Goal: Find specific page/section: Find specific page/section

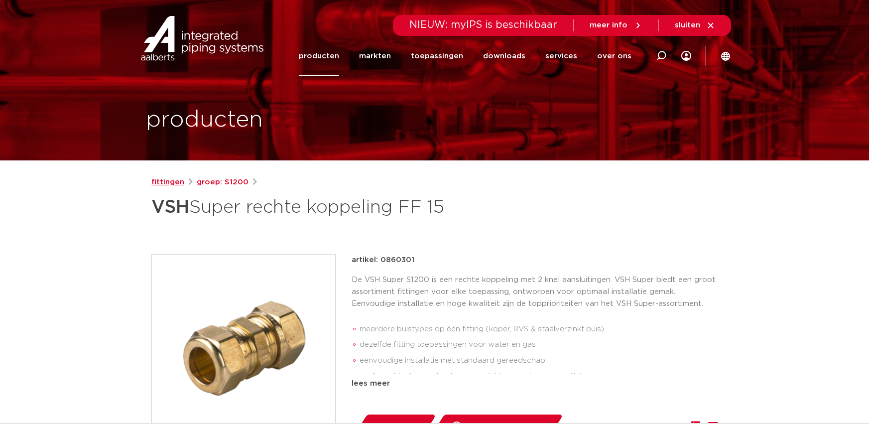
click at [157, 182] on link "fittingen" at bounding box center [167, 182] width 33 height 12
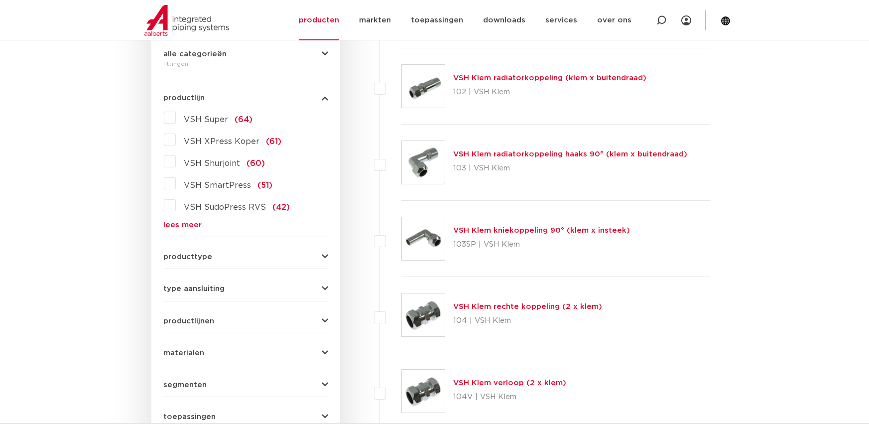
scroll to position [228, 0]
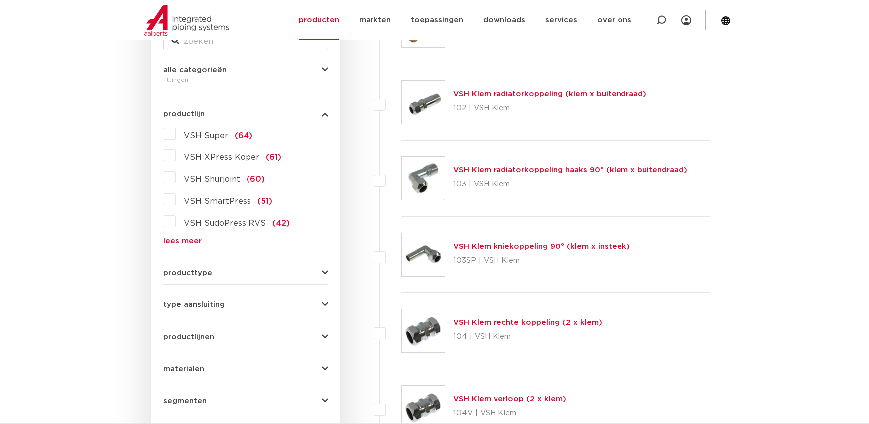
click at [321, 303] on button "type aansluiting" at bounding box center [245, 304] width 165 height 7
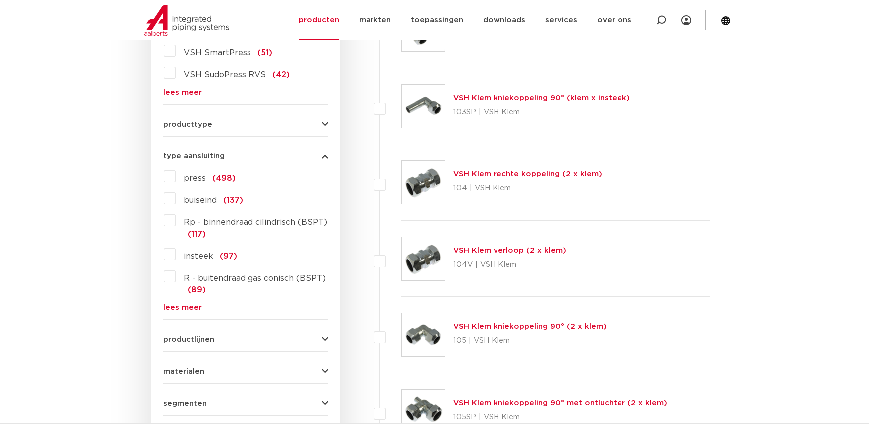
scroll to position [377, 0]
click at [176, 220] on label "Rp - binnendraad cilindrisch (BSPT) (117)" at bounding box center [252, 225] width 152 height 28
click at [0, 0] on input "Rp - binnendraad cilindrisch (BSPT) (117)" at bounding box center [0, 0] width 0 height 0
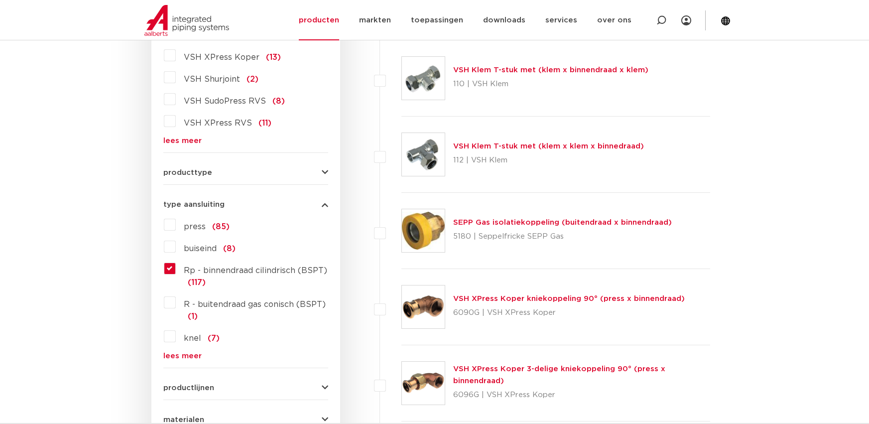
scroll to position [327, 0]
